Goal: Task Accomplishment & Management: Complete application form

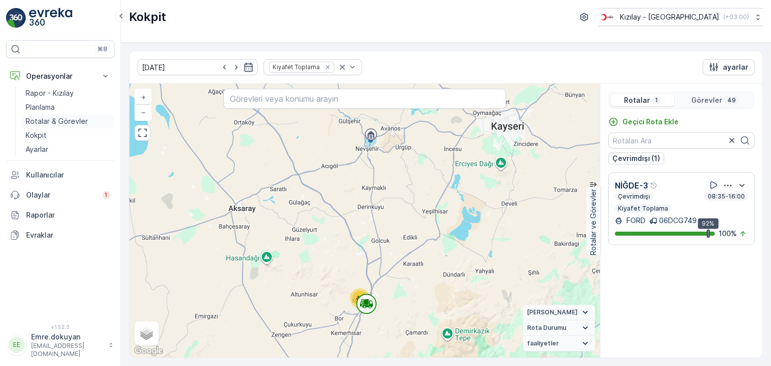
drag, startPoint x: 0, startPoint y: 0, endPoint x: 42, endPoint y: 121, distance: 128.0
click at [41, 121] on p "Rotalar & Görevler" at bounding box center [57, 121] width 62 height 10
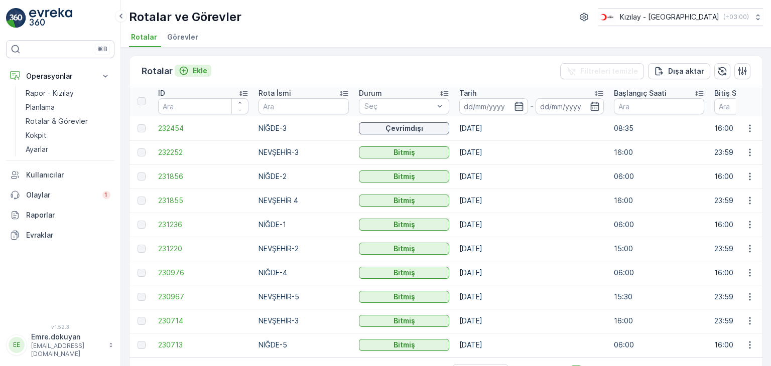
click at [195, 71] on p "Ekle" at bounding box center [200, 71] width 15 height 10
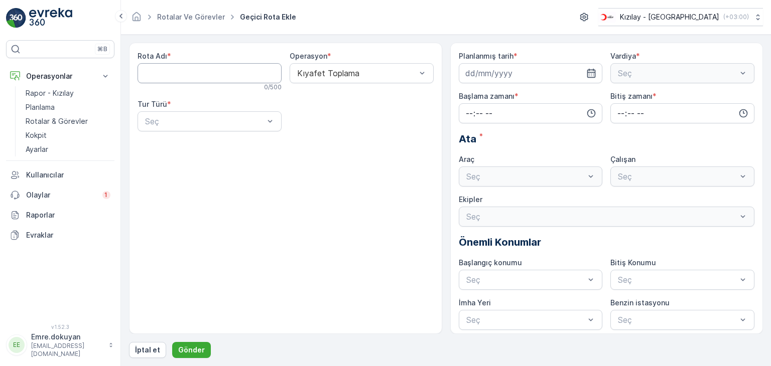
click at [202, 76] on Adı "Rota Adı" at bounding box center [209, 73] width 144 height 20
type Adı "NEVŞEHİR-2"
click at [328, 95] on span "Kıyafet Toplama" at bounding box center [326, 97] width 62 height 9
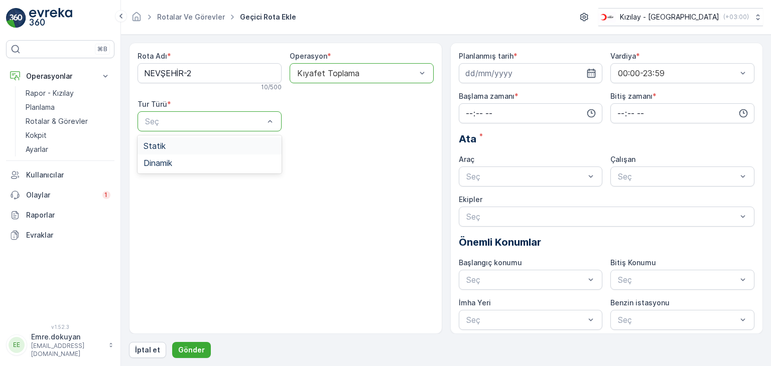
click at [193, 142] on div "Statik" at bounding box center [209, 145] width 132 height 9
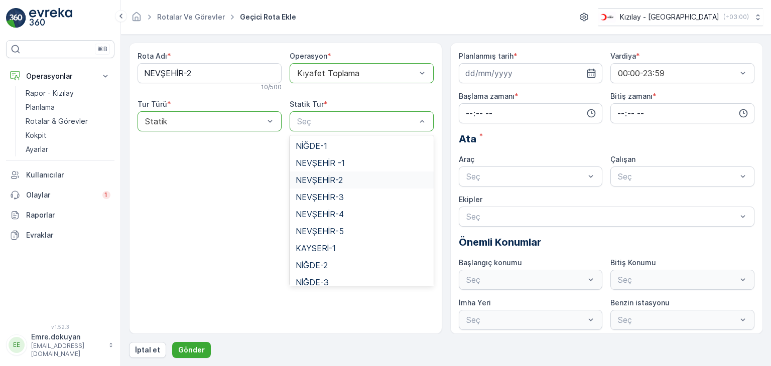
click at [336, 180] on span "NEVŞEHİR-2" at bounding box center [318, 180] width 47 height 9
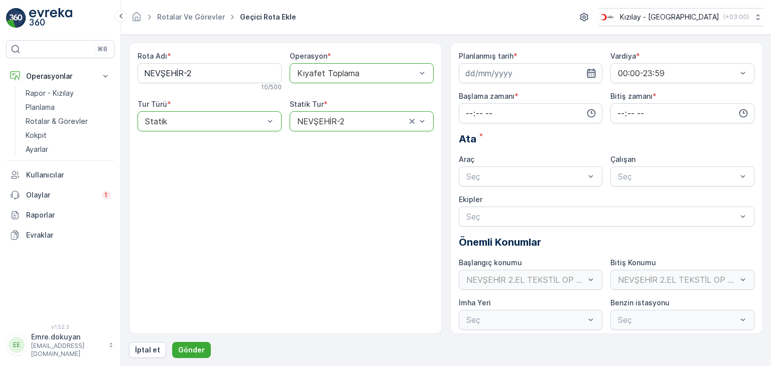
click at [592, 73] on icon "button" at bounding box center [591, 73] width 10 height 10
click at [514, 177] on div "15" at bounding box center [512, 177] width 16 height 16
type input "[DATE]"
click at [466, 112] on input "time" at bounding box center [530, 113] width 144 height 20
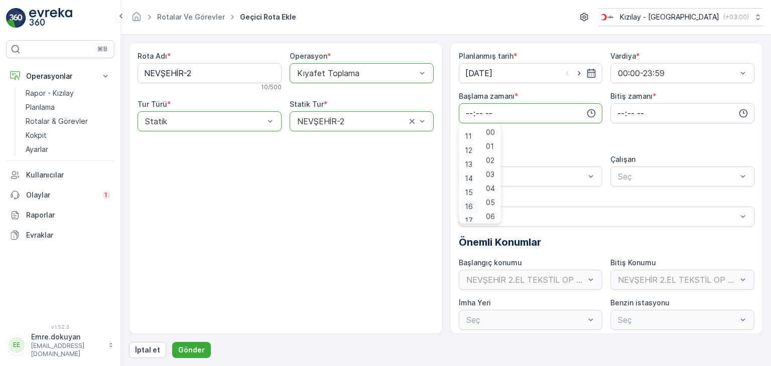
click at [468, 205] on span "16" at bounding box center [469, 207] width 8 height 10
type input "16:00"
click at [492, 133] on span "00" at bounding box center [490, 132] width 9 height 10
click at [616, 109] on input "time" at bounding box center [682, 113] width 144 height 20
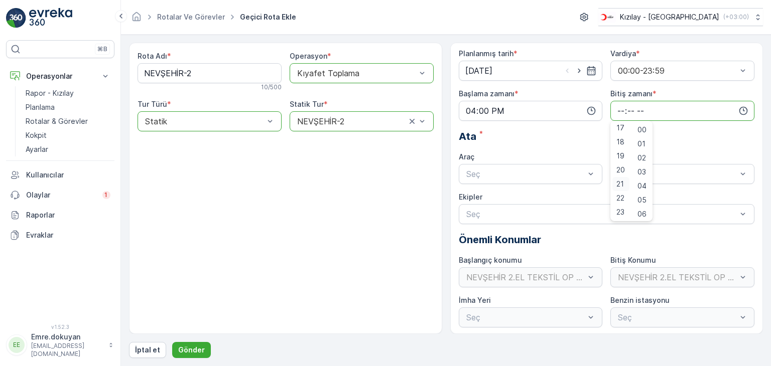
scroll to position [4, 0]
click at [621, 213] on span "23" at bounding box center [620, 211] width 8 height 10
click at [644, 211] on span "59" at bounding box center [641, 211] width 9 height 10
type input "23:59"
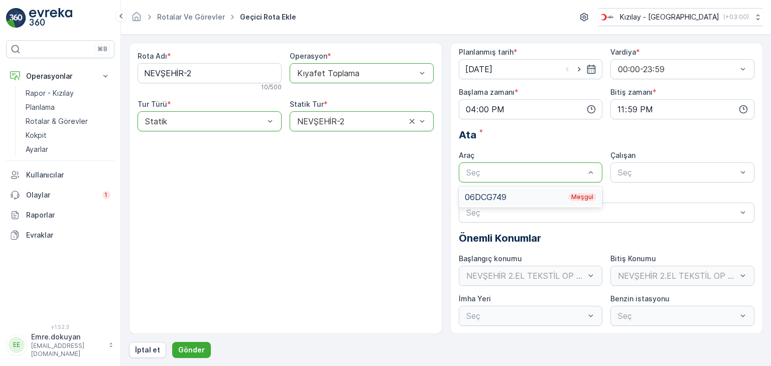
click at [531, 194] on div "06DCG749 Meşgul" at bounding box center [531, 197] width 132 height 9
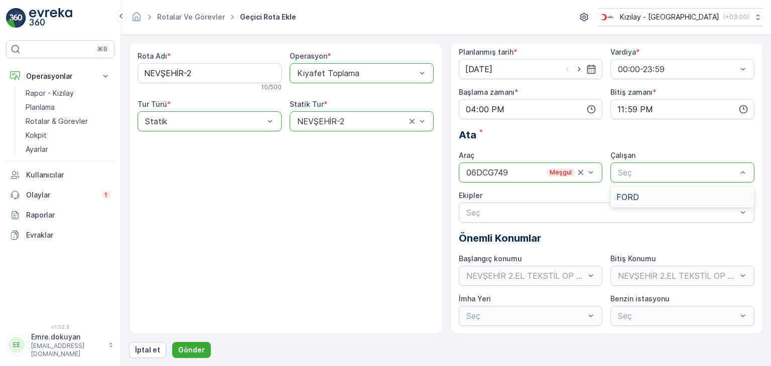
click at [662, 199] on div "FORD" at bounding box center [682, 197] width 132 height 9
click at [193, 347] on p "Gönder" at bounding box center [191, 350] width 27 height 10
